Goal: Navigation & Orientation: Find specific page/section

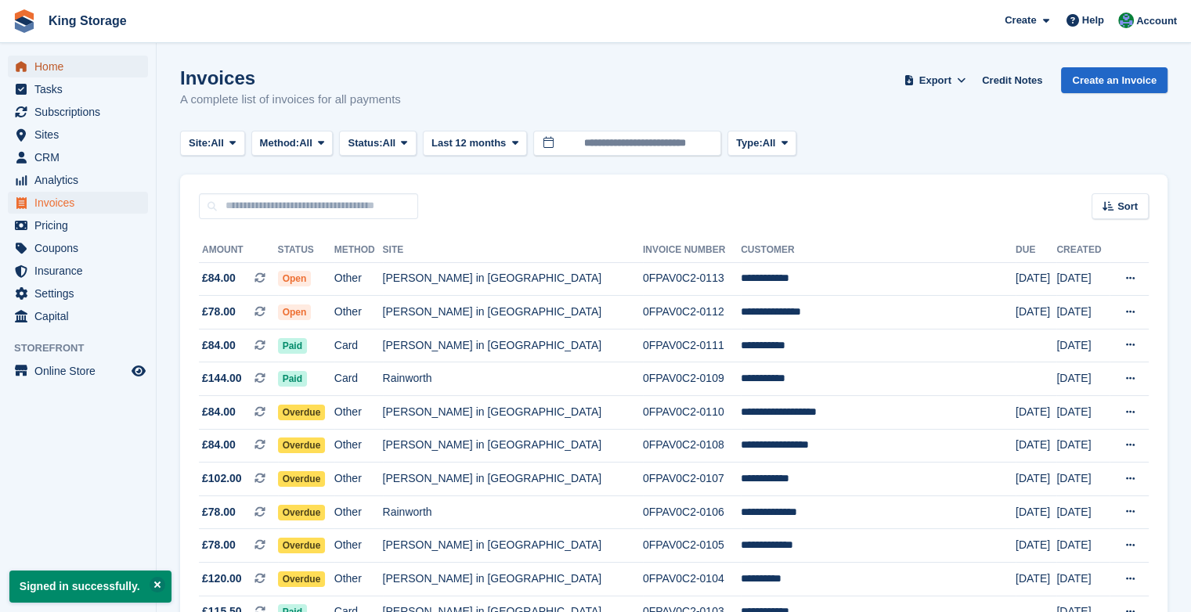
click at [49, 70] on span "Home" at bounding box center [81, 67] width 94 height 22
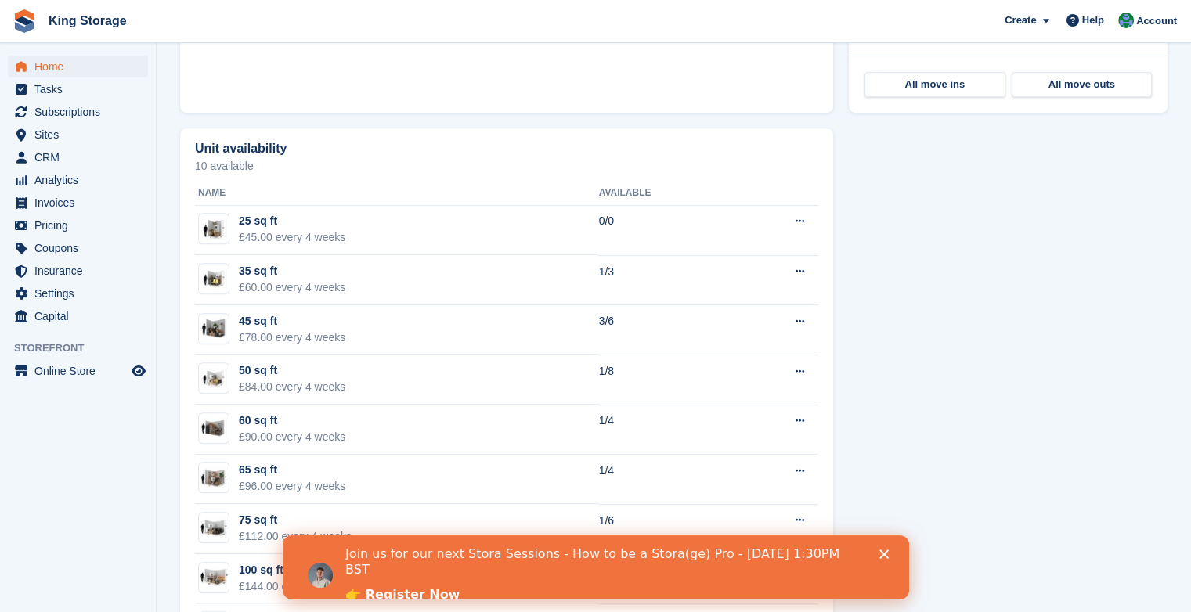
scroll to position [824, 0]
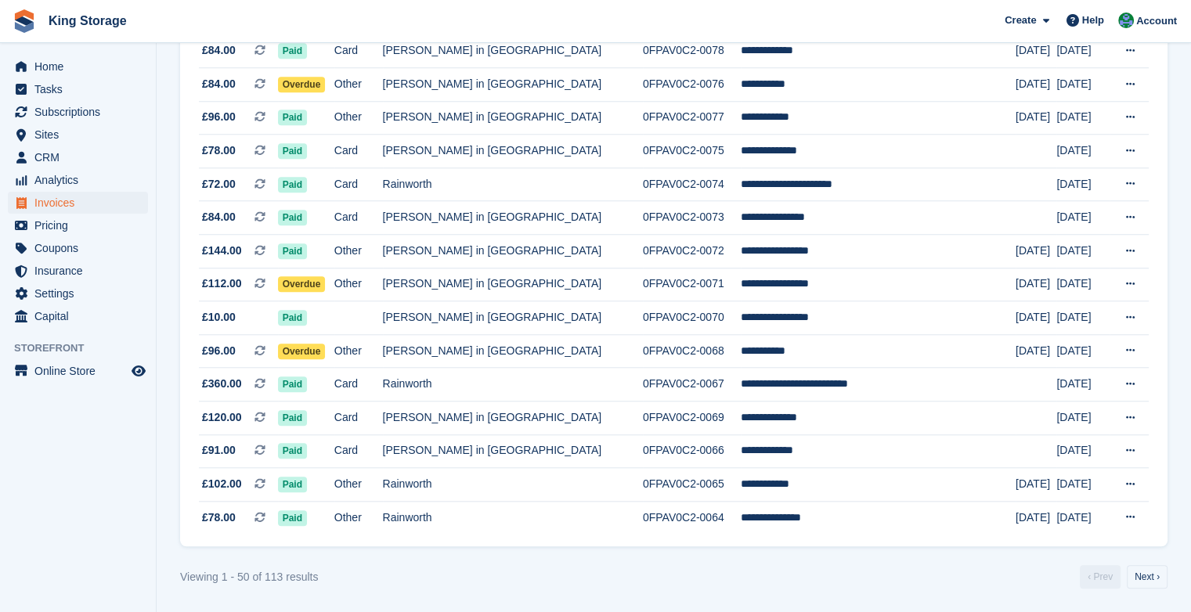
scroll to position [1403, 0]
